Goal: Check status: Check status

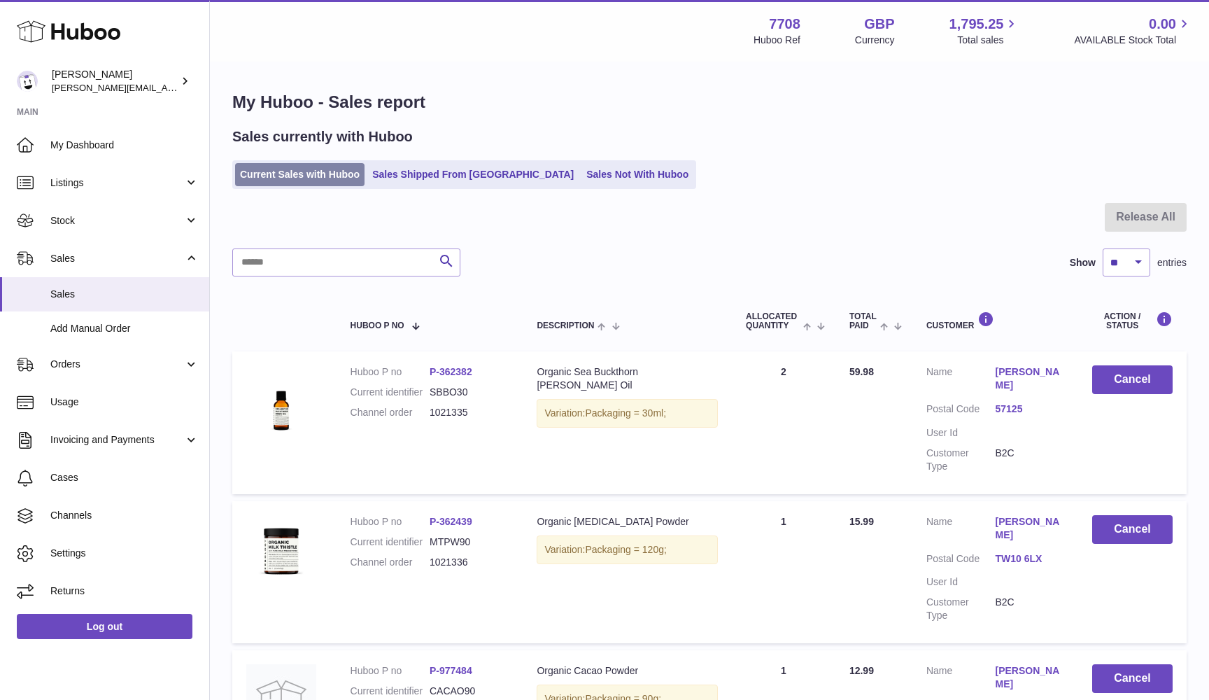
click at [271, 172] on link "Current Sales with Huboo" at bounding box center [299, 174] width 129 height 23
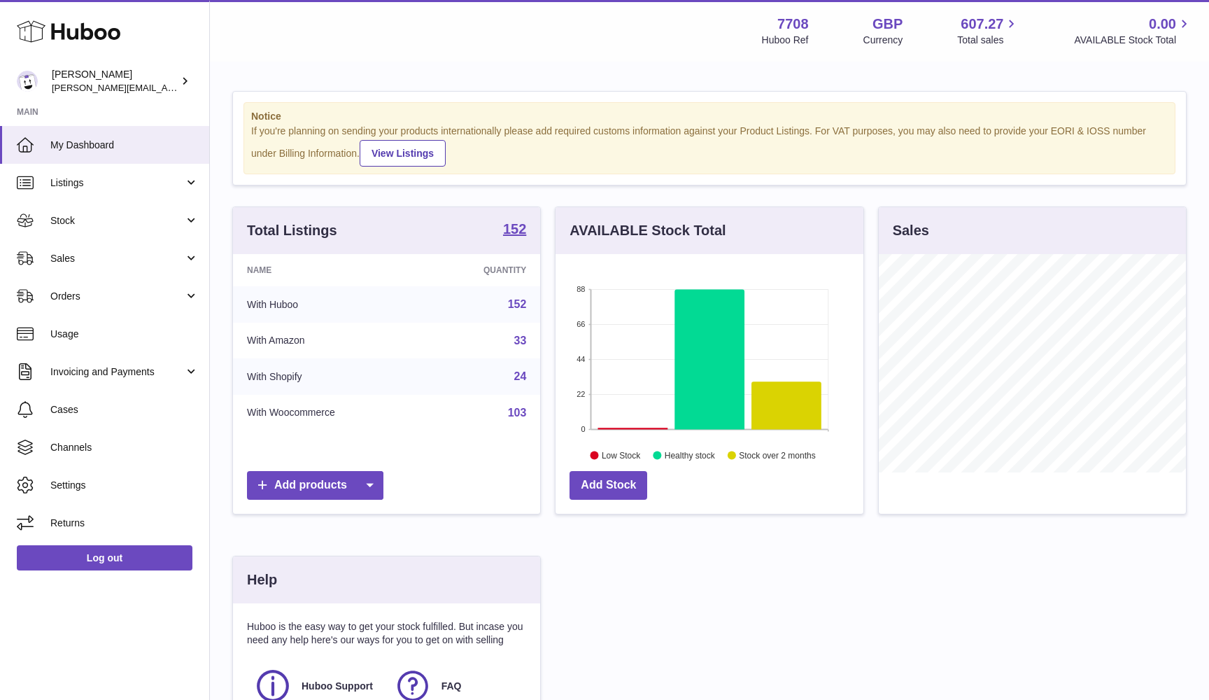
scroll to position [218, 308]
click at [92, 263] on link "Sales" at bounding box center [104, 258] width 209 height 38
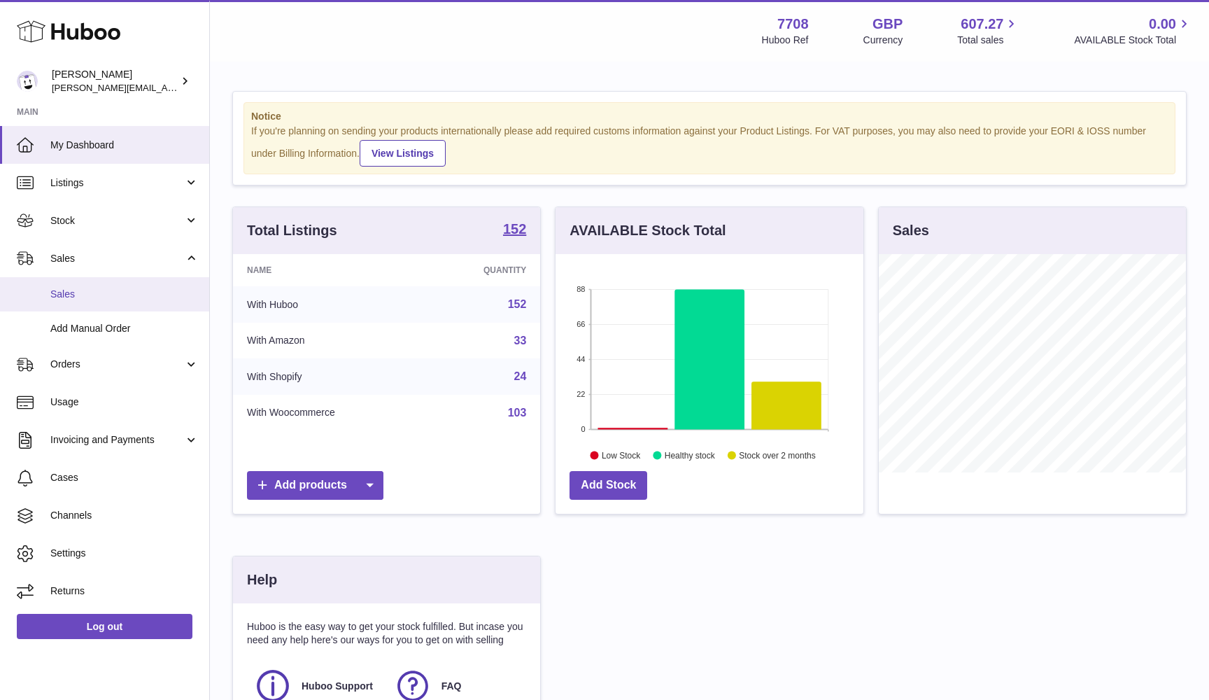
click at [87, 297] on span "Sales" at bounding box center [124, 294] width 148 height 13
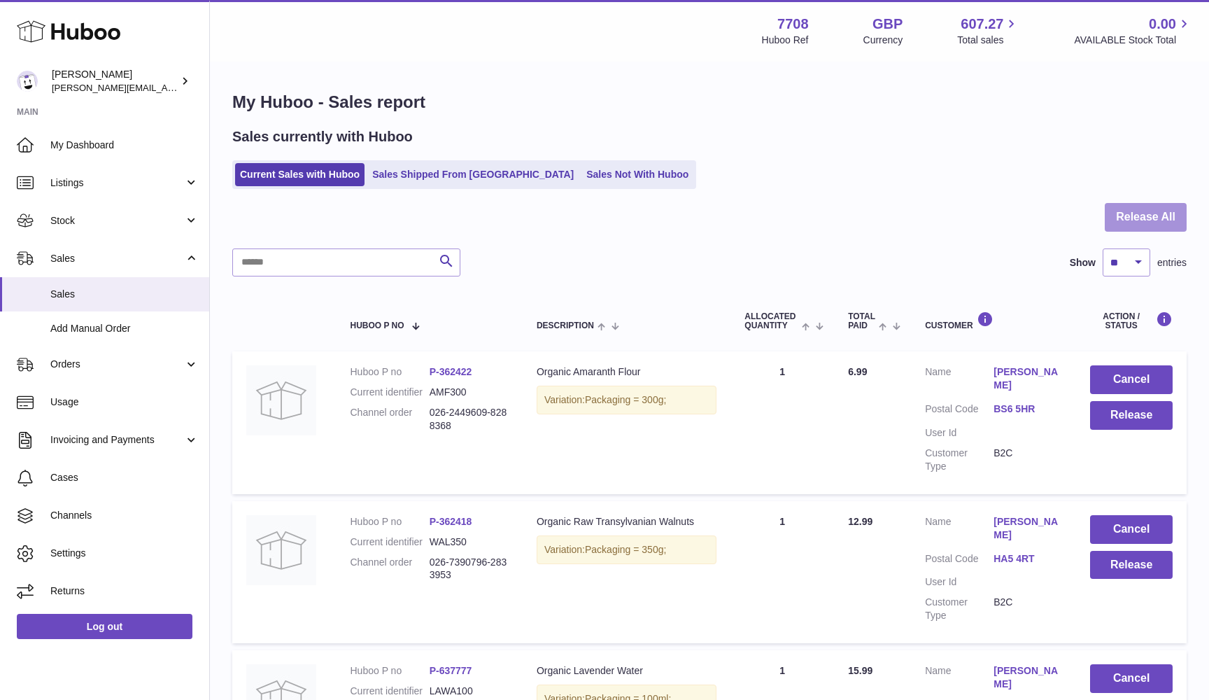
click at [1176, 224] on button "Release All" at bounding box center [1146, 217] width 82 height 29
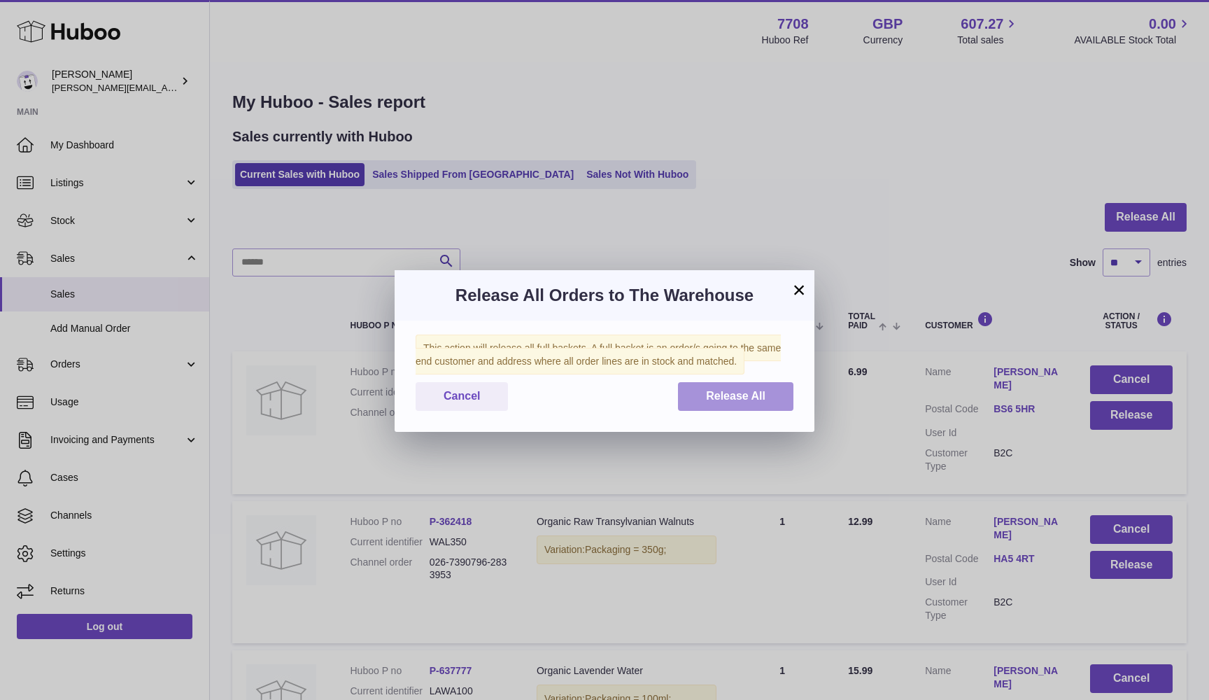
click at [765, 393] on span "Release All" at bounding box center [735, 396] width 59 height 12
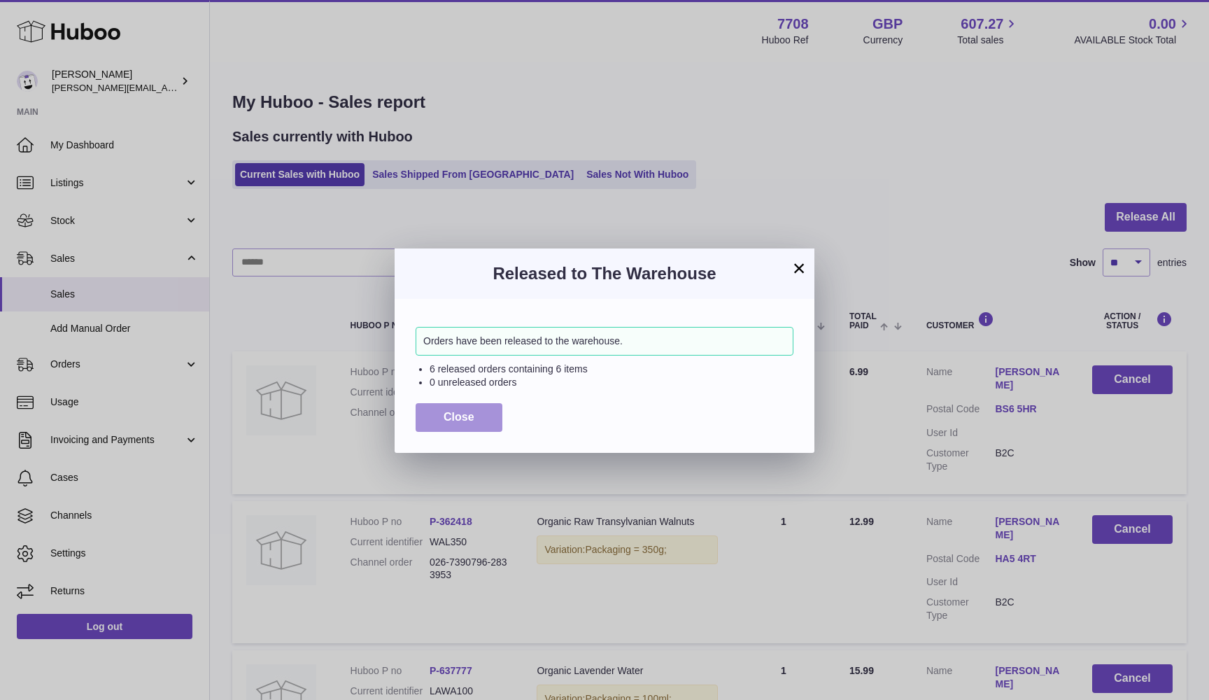
click at [444, 403] on button "Close" at bounding box center [459, 417] width 87 height 29
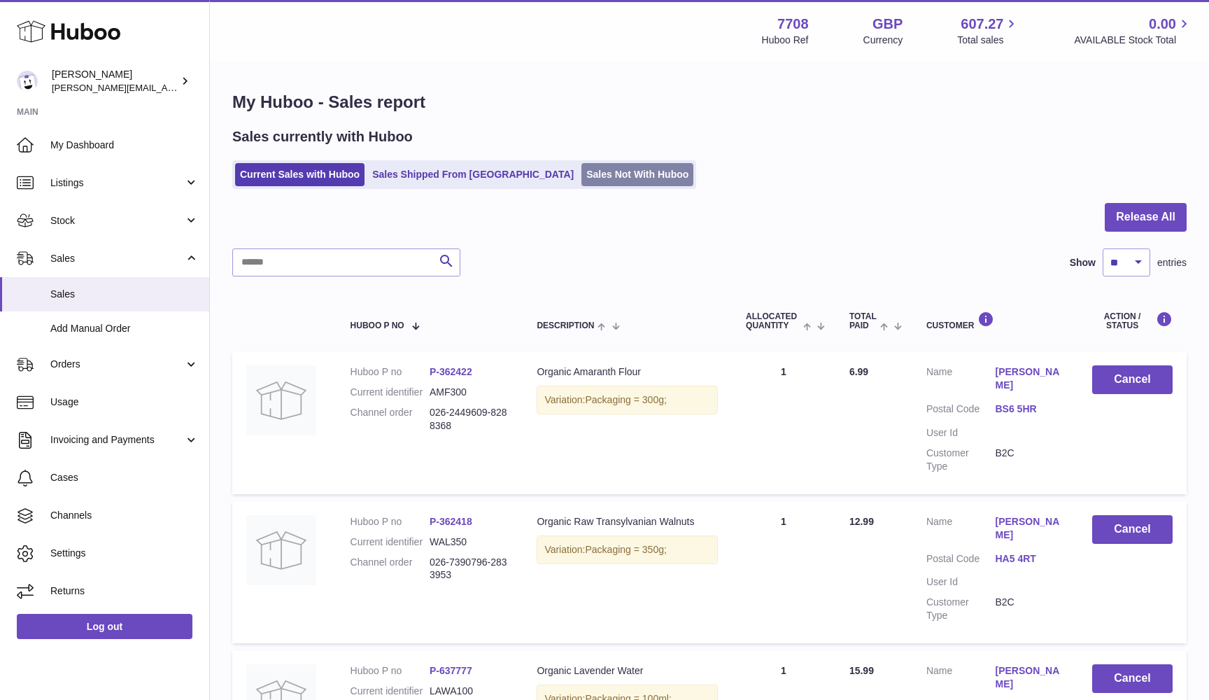
click at [582, 185] on link "Sales Not With Huboo" at bounding box center [638, 174] width 112 height 23
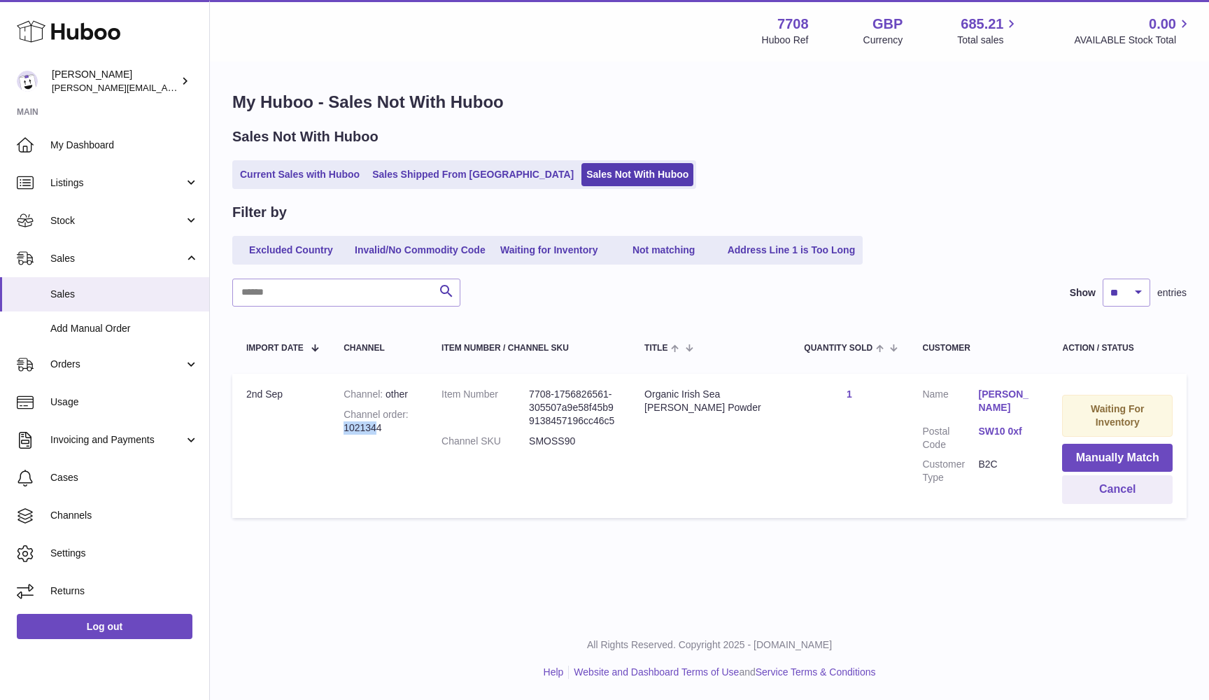
drag, startPoint x: 346, startPoint y: 425, endPoint x: 380, endPoint y: 425, distance: 33.6
click at [380, 425] on div "Channel order 1021344" at bounding box center [379, 421] width 70 height 27
